Goal: Task Accomplishment & Management: Complete application form

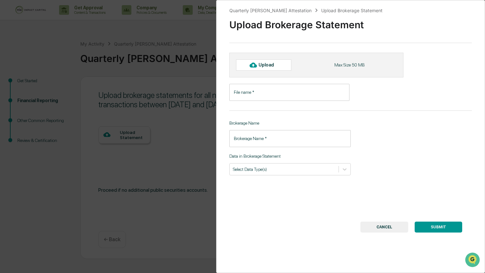
click at [306, 92] on input "File name   *" at bounding box center [289, 92] width 120 height 17
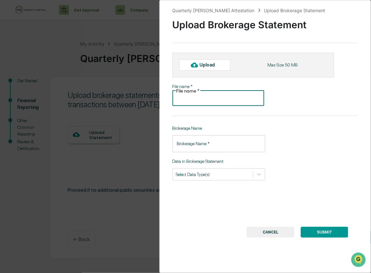
click at [138, 121] on div "Quarterly [PERSON_NAME] Attestation Upload Brokerage Statement Upload Brokerage…" at bounding box center [185, 136] width 371 height 273
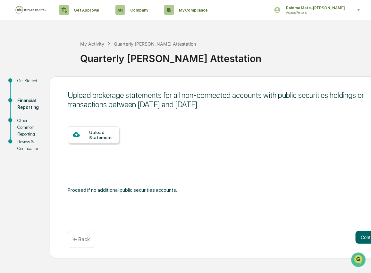
click at [31, 84] on div "Get Started" at bounding box center [28, 80] width 22 height 7
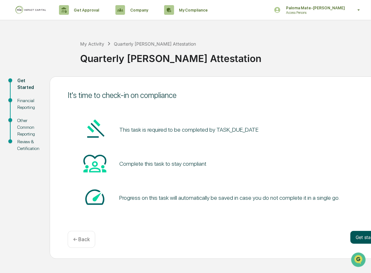
click at [358, 237] on button "Get started" at bounding box center [368, 237] width 34 height 13
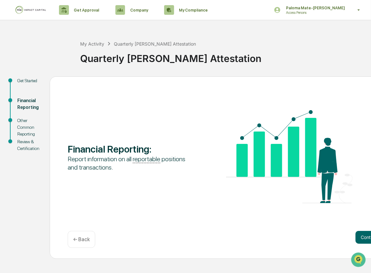
click at [358, 237] on button "Continue" at bounding box center [370, 237] width 29 height 13
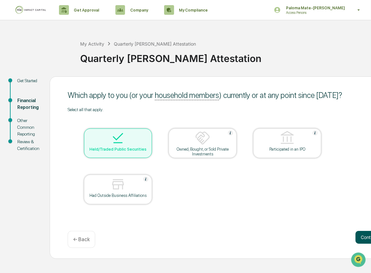
click at [365, 237] on button "Continue" at bounding box center [370, 237] width 29 height 13
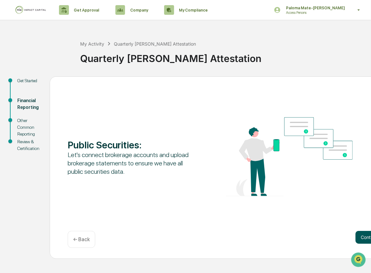
click at [362, 242] on button "Continue" at bounding box center [370, 237] width 29 height 13
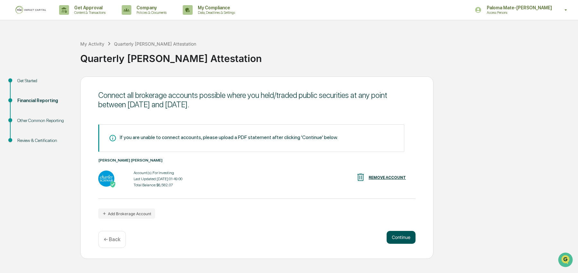
click at [394, 233] on button "Continue" at bounding box center [400, 237] width 29 height 13
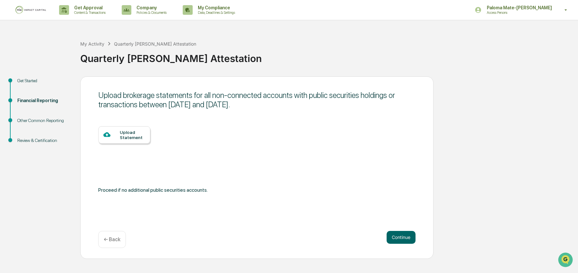
click at [119, 137] on div at bounding box center [111, 135] width 16 height 8
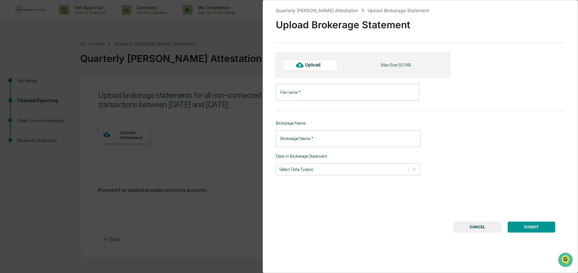
click at [311, 65] on div "Upload" at bounding box center [315, 64] width 21 height 5
type input "**********"
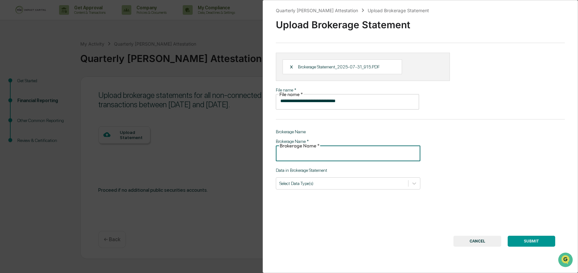
click at [355, 146] on input "Brokerage Name   *" at bounding box center [348, 152] width 144 height 17
type input "**********"
click at [374, 180] on div at bounding box center [341, 183] width 125 height 6
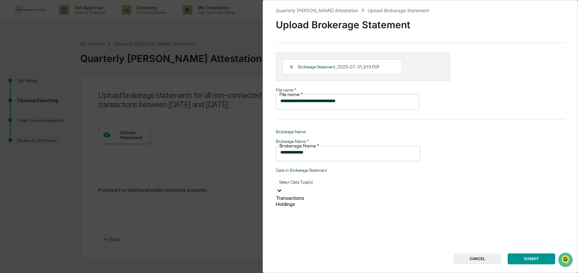
click at [367, 195] on div "Transactions" at bounding box center [348, 198] width 144 height 6
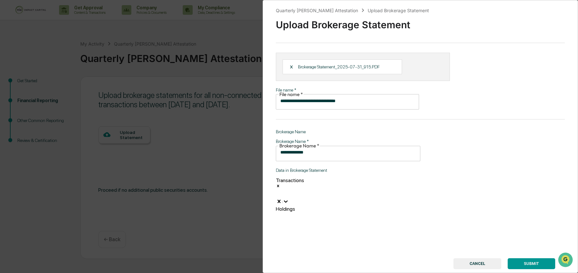
click at [366, 206] on div "Holdings" at bounding box center [348, 209] width 144 height 6
click at [484, 270] on button "SUBMIT" at bounding box center [530, 275] width 47 height 11
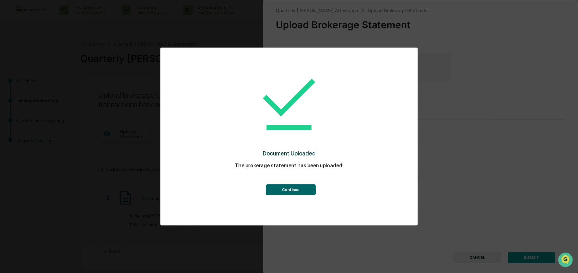
click at [284, 190] on button "Continue" at bounding box center [291, 189] width 50 height 11
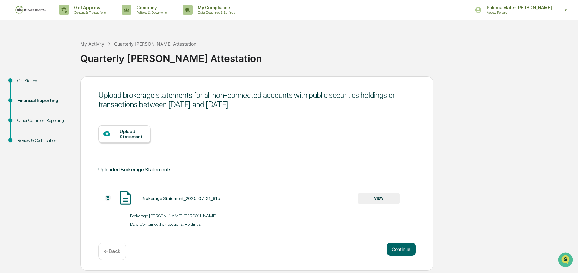
click at [138, 141] on div "Upload Statement" at bounding box center [124, 133] width 52 height 17
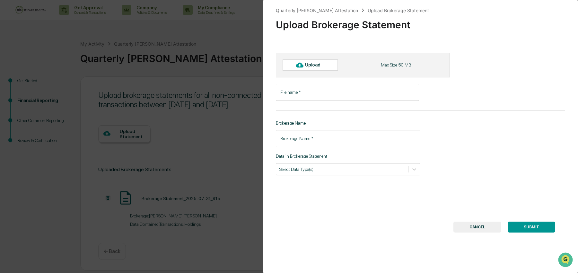
click at [319, 64] on div "Upload" at bounding box center [315, 64] width 21 height 5
type input "**********"
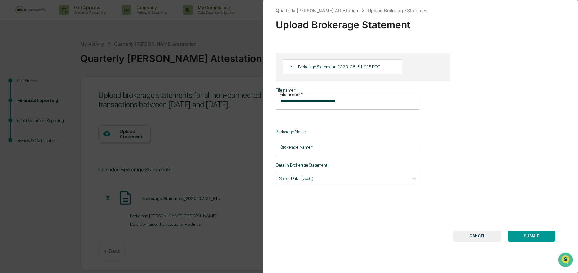
click at [332, 142] on input "Brokerage Name   *" at bounding box center [348, 147] width 144 height 17
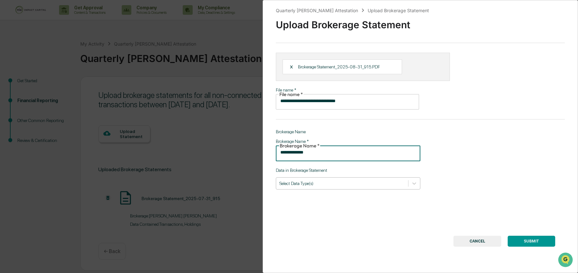
type input "**********"
click at [339, 180] on div at bounding box center [341, 183] width 125 height 6
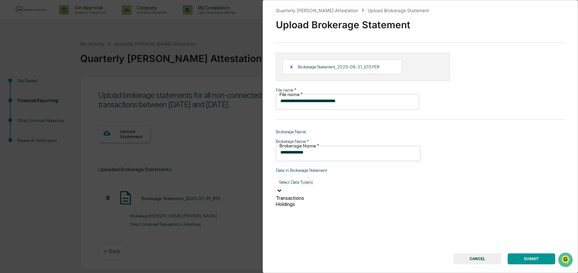
click at [335, 195] on div "Transactions" at bounding box center [348, 198] width 144 height 6
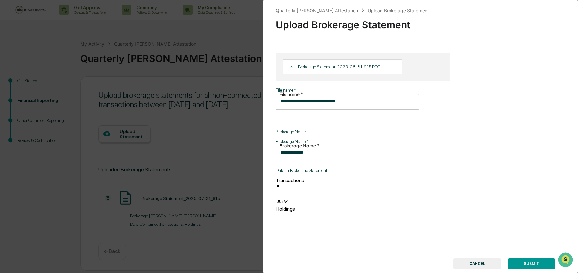
click at [277, 190] on div at bounding box center [276, 193] width 1 height 7
click at [353, 179] on div "Transactions" at bounding box center [348, 191] width 144 height 29
click at [348, 206] on div "Holdings" at bounding box center [348, 209] width 144 height 6
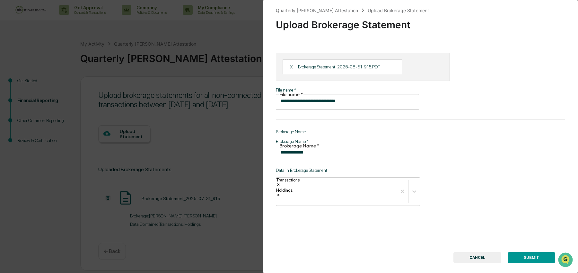
click at [484, 252] on button "SUBMIT" at bounding box center [530, 257] width 47 height 11
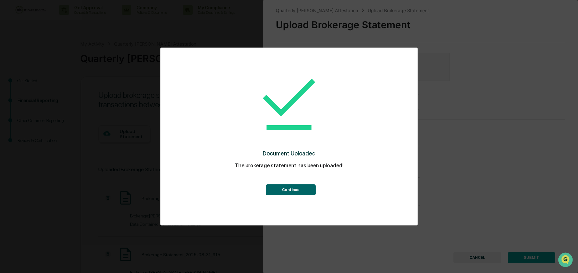
click at [277, 189] on button "Continue" at bounding box center [291, 189] width 50 height 11
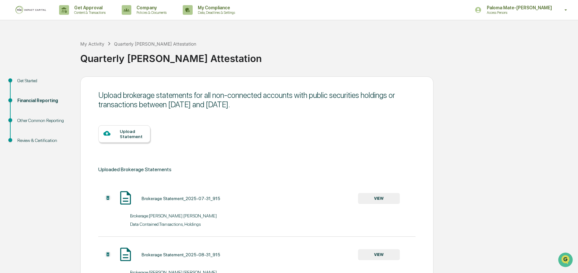
click at [138, 137] on div "Upload Statement" at bounding box center [132, 134] width 25 height 10
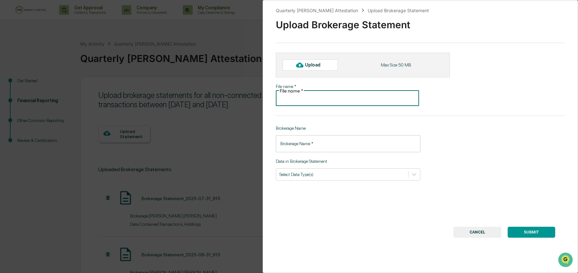
click at [328, 95] on input "File name   *" at bounding box center [347, 97] width 143 height 17
click at [325, 64] on div "Upload" at bounding box center [315, 64] width 21 height 5
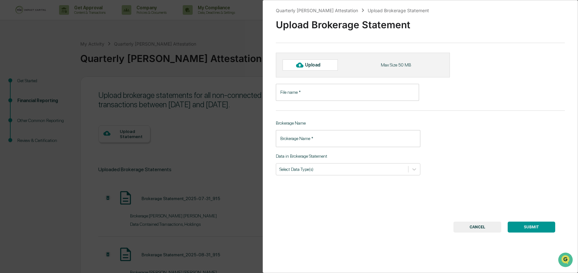
type input "**********"
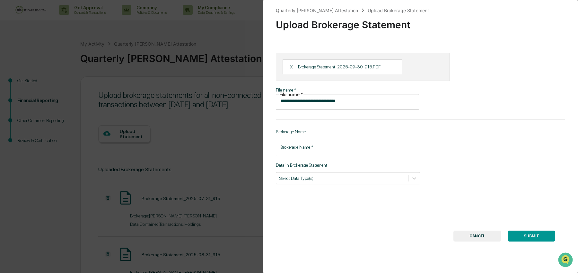
click at [362, 144] on input "Brokerage Name   *" at bounding box center [348, 147] width 144 height 17
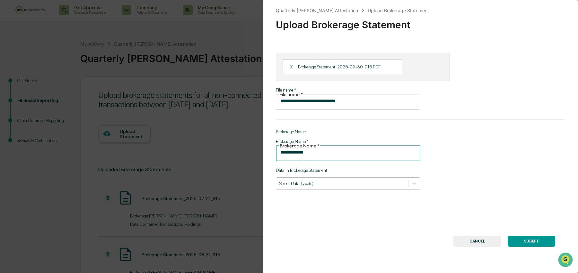
type input "**********"
click at [359, 180] on div at bounding box center [341, 183] width 125 height 6
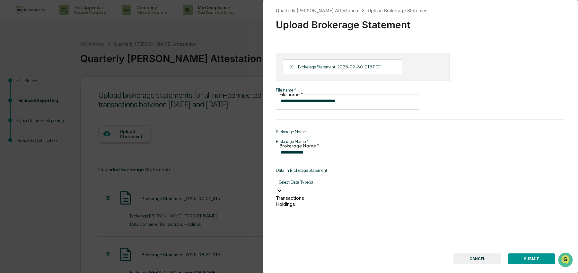
click at [335, 195] on div "Transactions" at bounding box center [348, 198] width 144 height 6
click at [339, 178] on div "Transactions" at bounding box center [348, 191] width 144 height 29
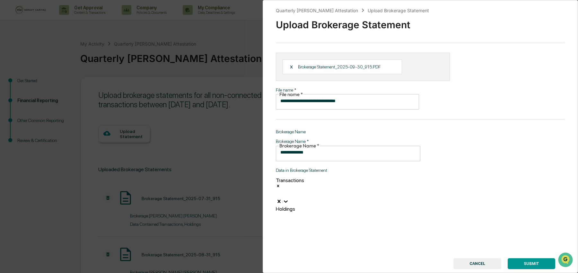
click at [338, 177] on div "Transactions" at bounding box center [348, 187] width 144 height 21
click at [335, 206] on div "Holdings" at bounding box center [348, 209] width 144 height 6
click at [484, 270] on button "SUBMIT" at bounding box center [530, 275] width 47 height 11
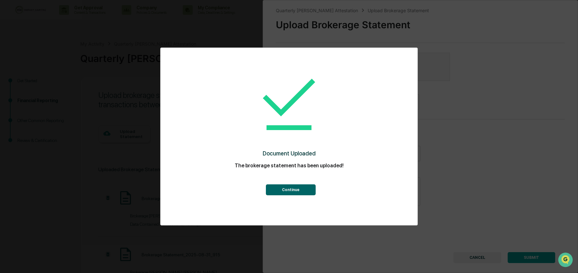
click at [288, 187] on button "Continue" at bounding box center [291, 189] width 50 height 11
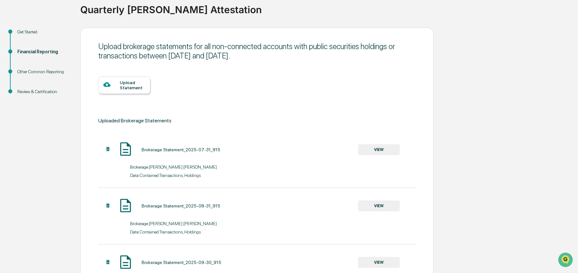
scroll to position [111, 0]
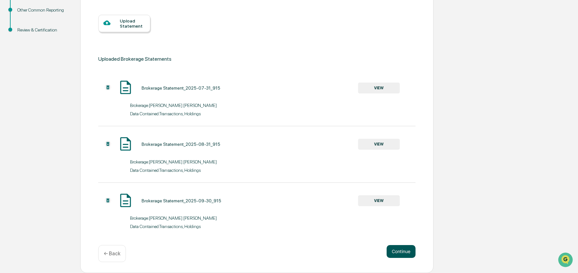
click at [402, 250] on button "Continue" at bounding box center [400, 251] width 29 height 13
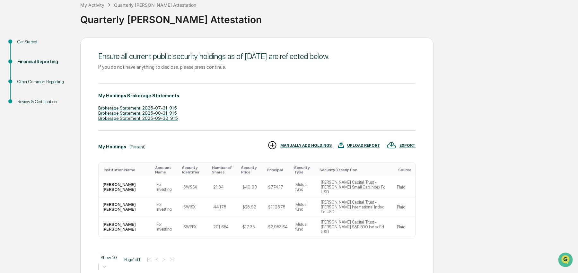
scroll to position [44, 0]
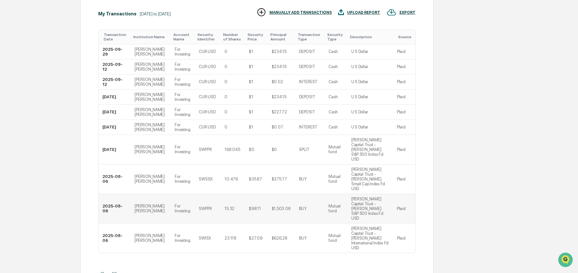
scroll to position [177, 0]
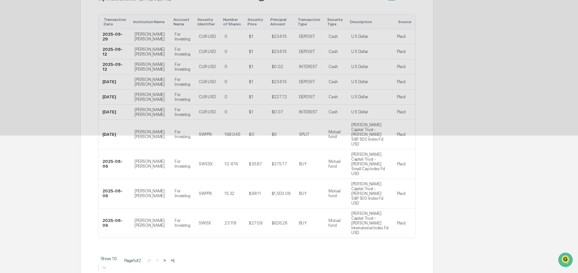
scroll to position [0, 0]
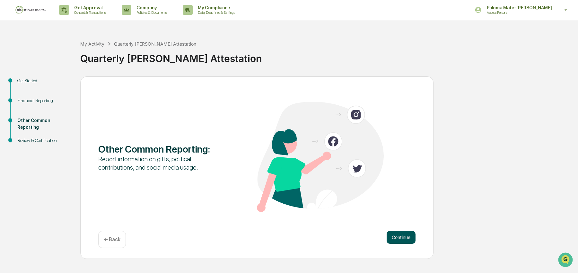
click at [409, 234] on button "Continue" at bounding box center [400, 237] width 29 height 13
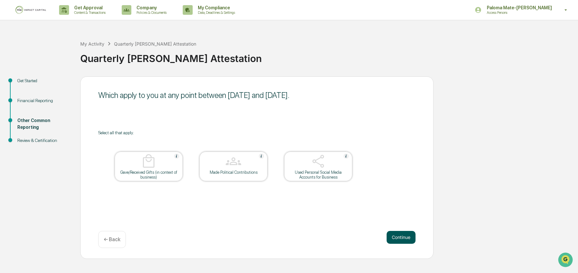
click at [403, 239] on button "Continue" at bounding box center [400, 237] width 29 height 13
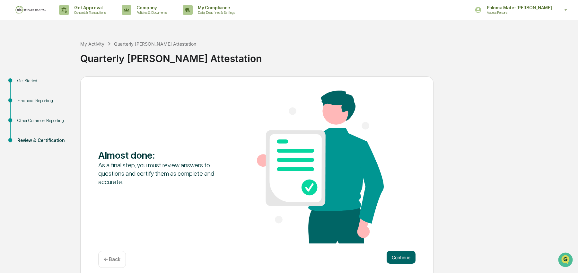
click at [403, 236] on div "Almost done : As a final step, you must review answers to questions and certify…" at bounding box center [256, 167] width 317 height 154
click at [403, 252] on button "Continue" at bounding box center [400, 257] width 29 height 13
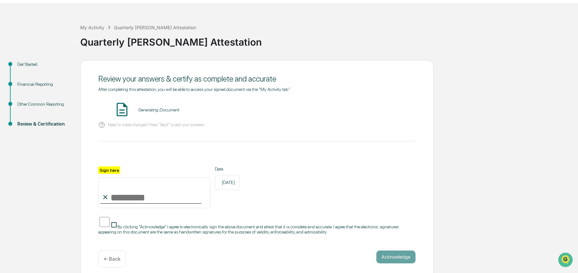
scroll to position [15, 0]
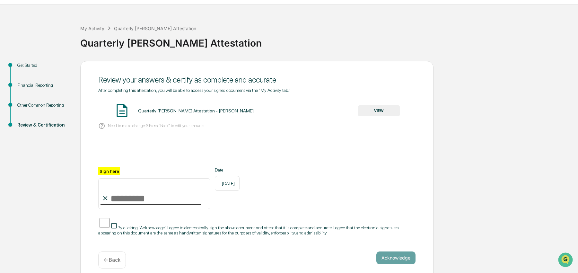
click at [362, 110] on button "VIEW" at bounding box center [379, 110] width 42 height 11
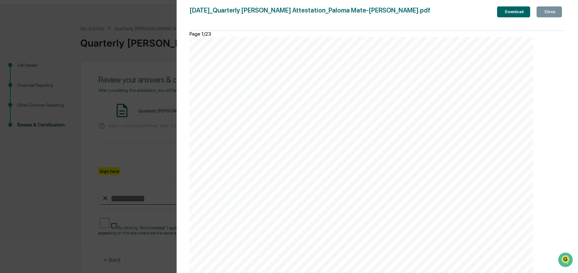
scroll to position [5687, 0]
click at [484, 14] on div "Close" at bounding box center [549, 12] width 13 height 4
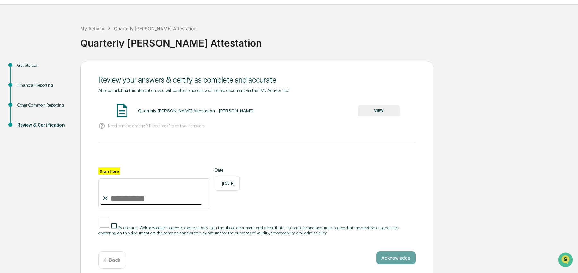
click at [157, 196] on input "Sign here" at bounding box center [154, 193] width 112 height 31
type input "**********"
click at [391, 251] on button "Acknowledge" at bounding box center [395, 257] width 39 height 13
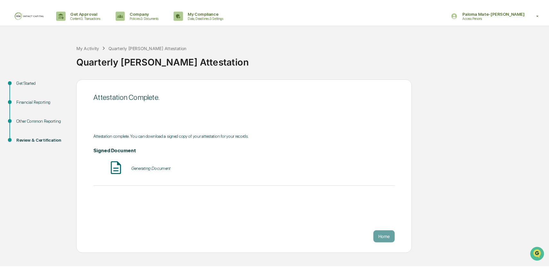
scroll to position [0, 0]
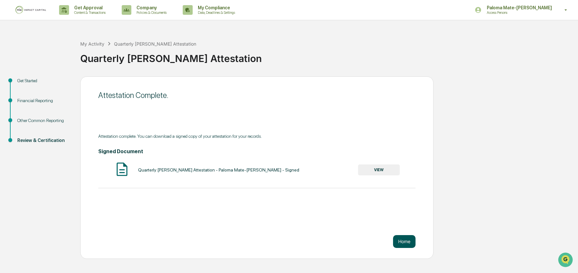
click at [400, 240] on button "Home" at bounding box center [404, 241] width 22 height 13
